Goal: Communication & Community: Share content

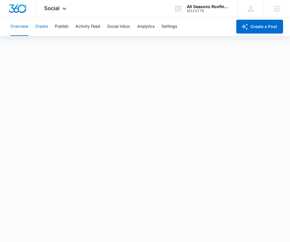
click at [38, 28] on button "Create" at bounding box center [41, 26] width 13 height 18
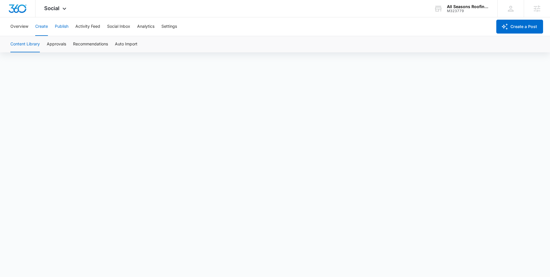
click at [62, 25] on button "Publish" at bounding box center [62, 26] width 14 height 18
click at [46, 47] on button "Schedules" at bounding box center [44, 44] width 20 height 16
click at [17, 45] on button "Calendar" at bounding box center [18, 44] width 17 height 16
